Goal: Check status: Check status

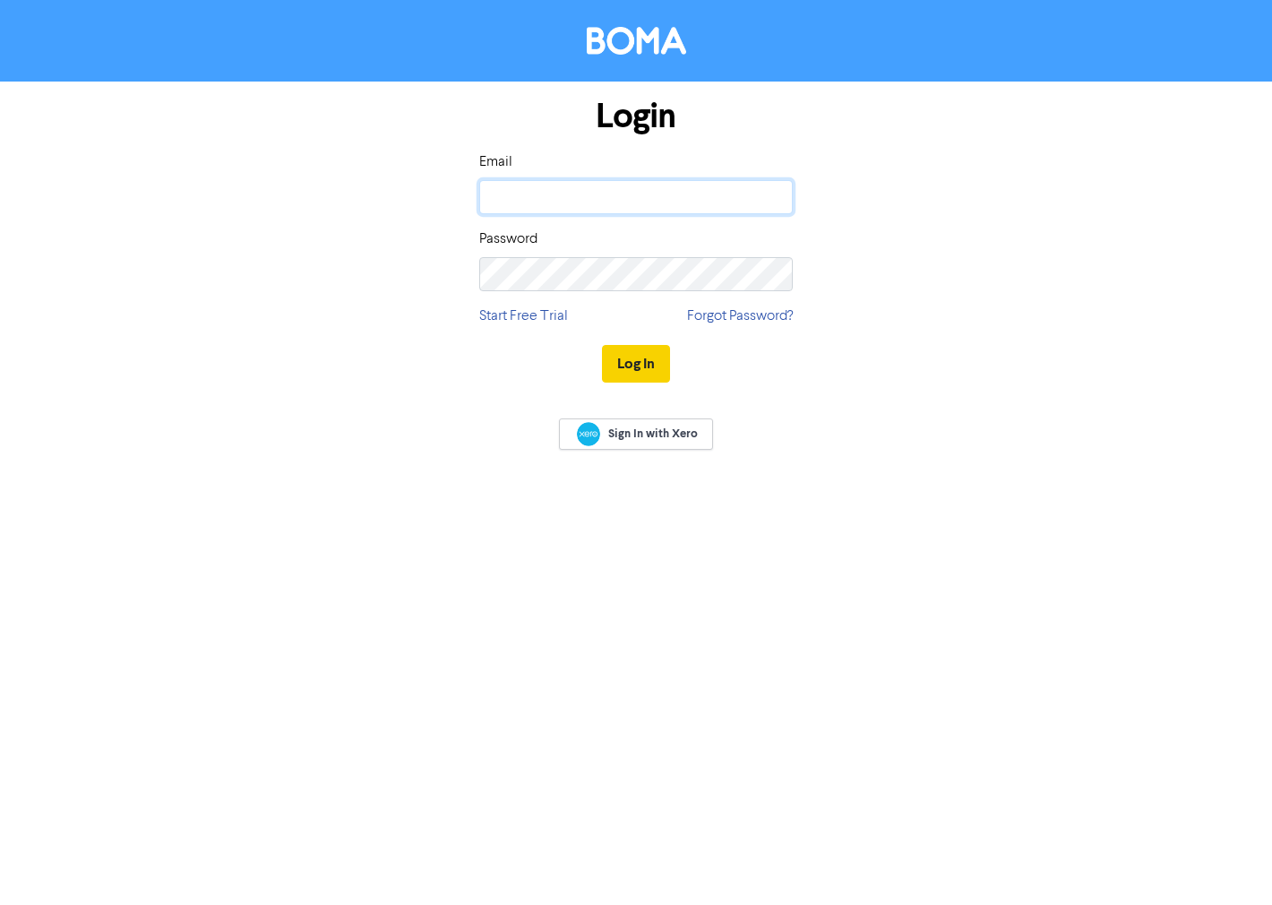
type input "[EMAIL_ADDRESS][DOMAIN_NAME]"
click at [630, 361] on button "Log In" at bounding box center [636, 364] width 68 height 38
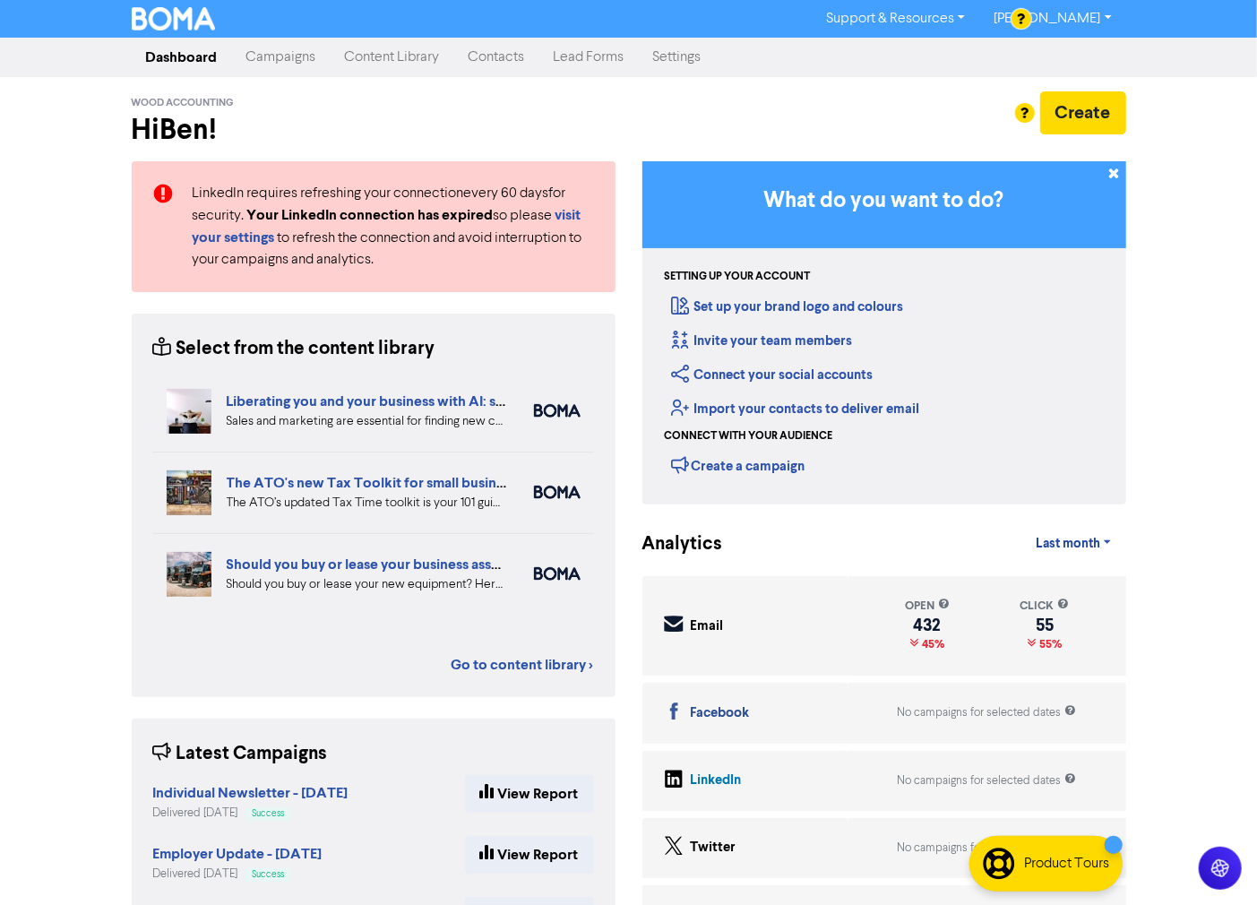
click at [283, 56] on link "Campaigns" at bounding box center [281, 57] width 99 height 36
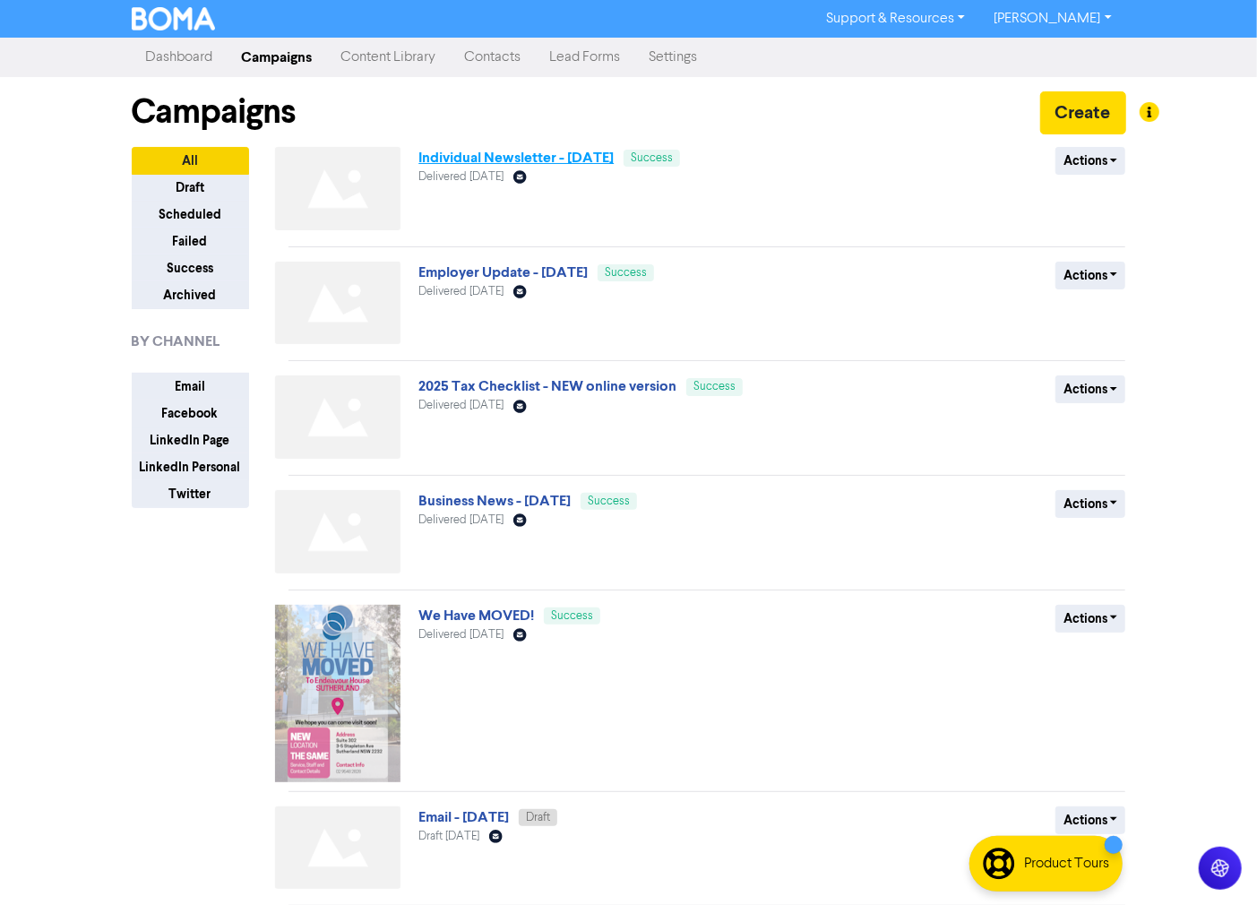
click at [531, 153] on link "Individual Newsletter - [DATE]" at bounding box center [515, 158] width 195 height 18
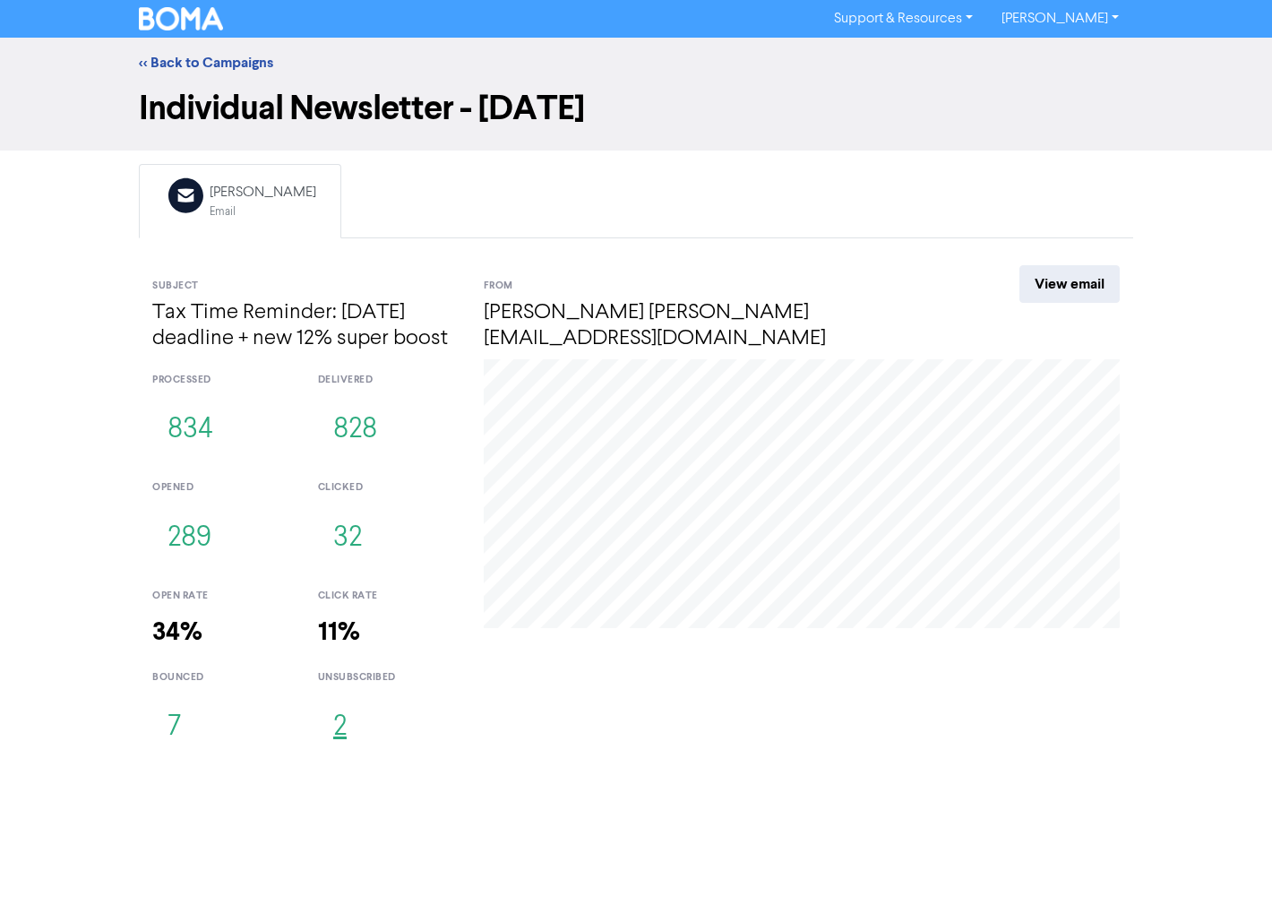
click at [345, 723] on button "2" at bounding box center [340, 727] width 44 height 59
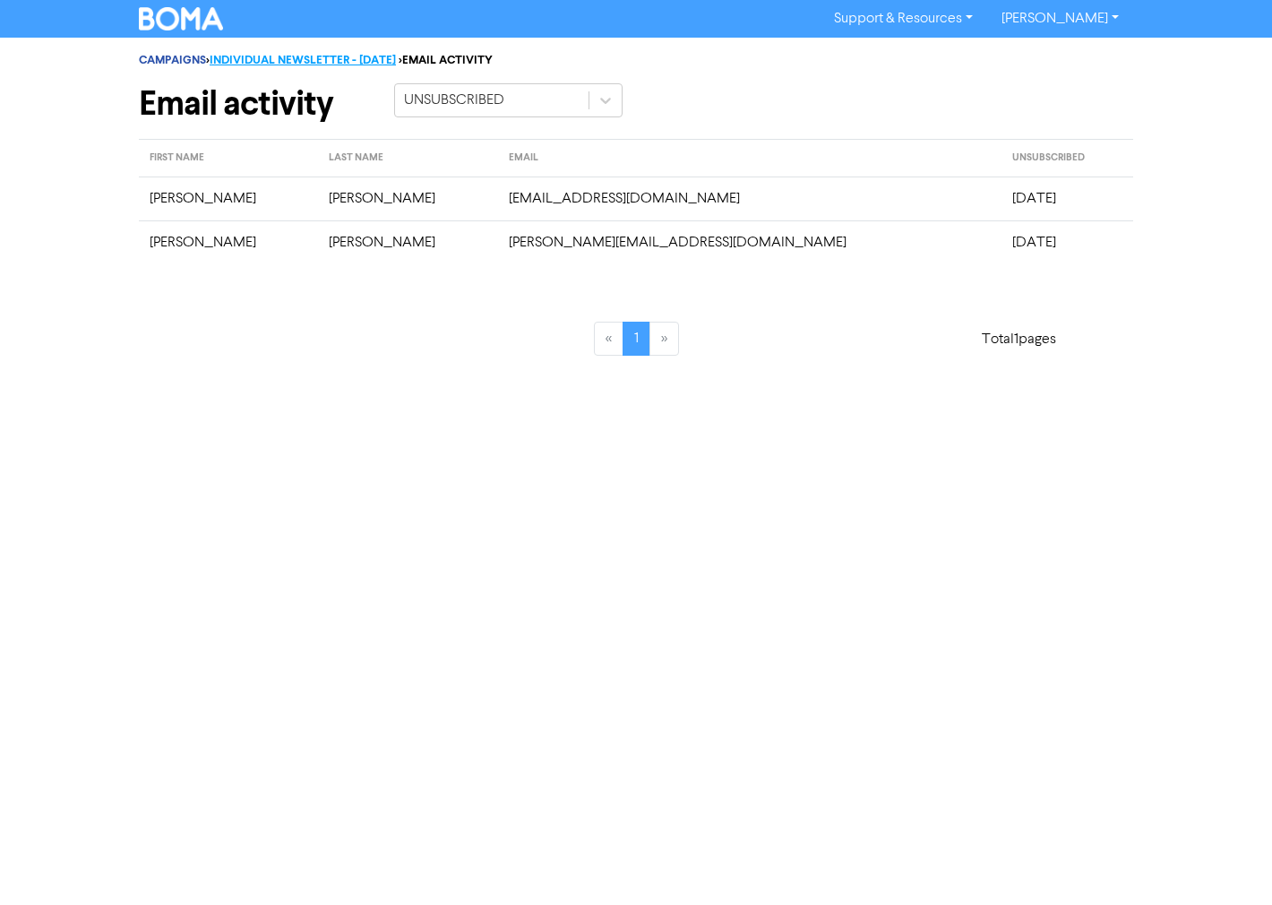
click at [355, 56] on link "INDIVIDUAL NEWSLETTER - [DATE]" at bounding box center [303, 60] width 186 height 14
